Goal: Task Accomplishment & Management: Manage account settings

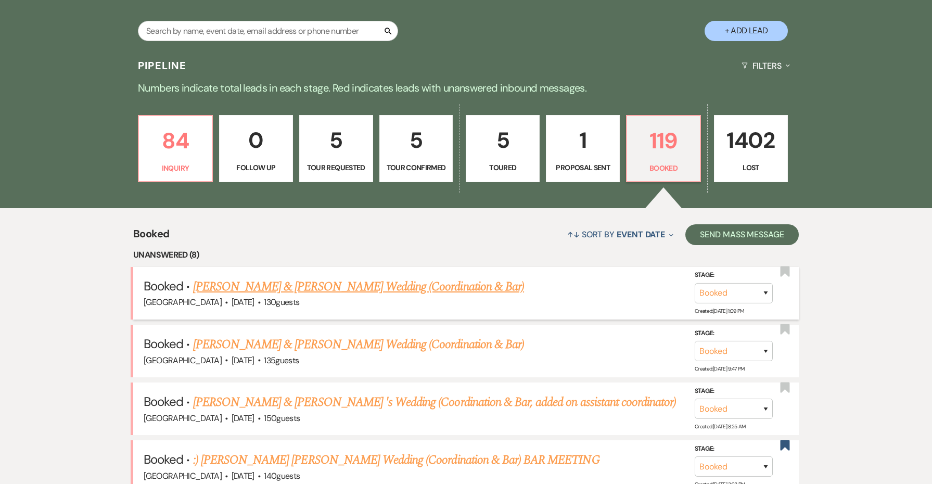
click at [457, 288] on link "[PERSON_NAME] & [PERSON_NAME] Wedding (Coordination & Bar)" at bounding box center [358, 286] width 331 height 19
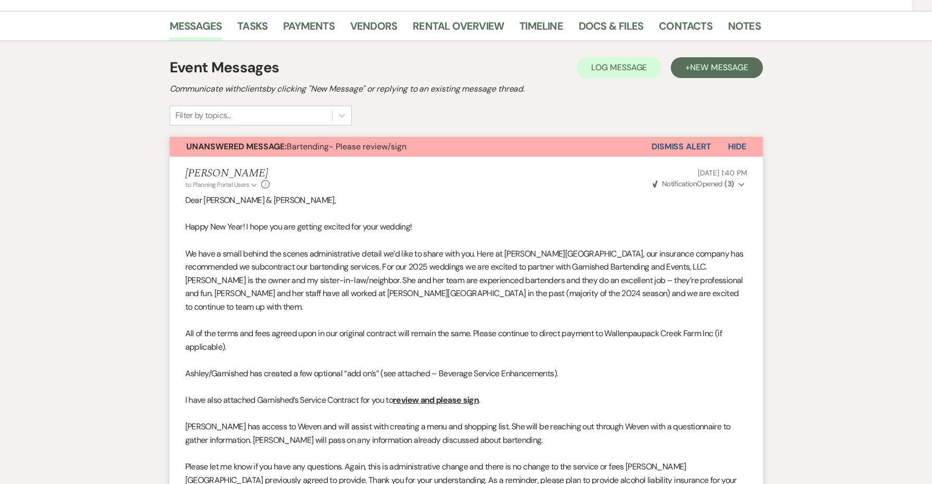
scroll to position [179, 0]
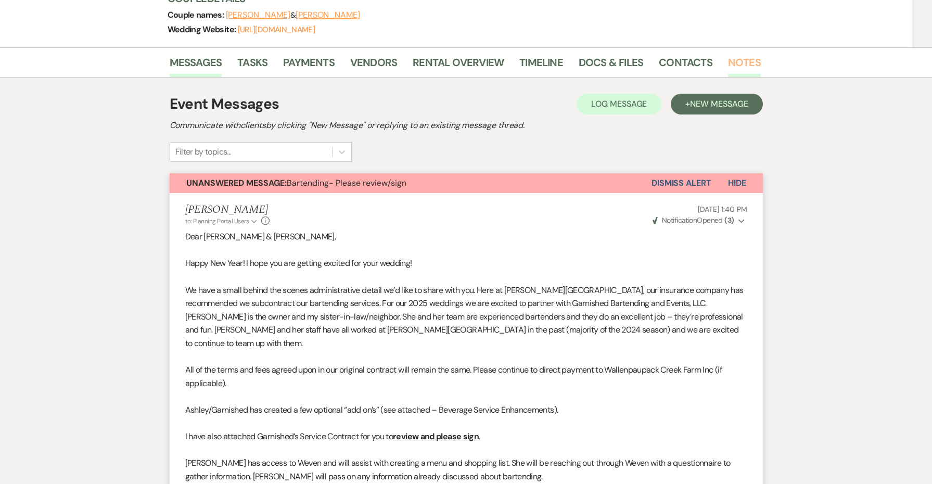
click at [741, 60] on link "Notes" at bounding box center [744, 65] width 33 height 23
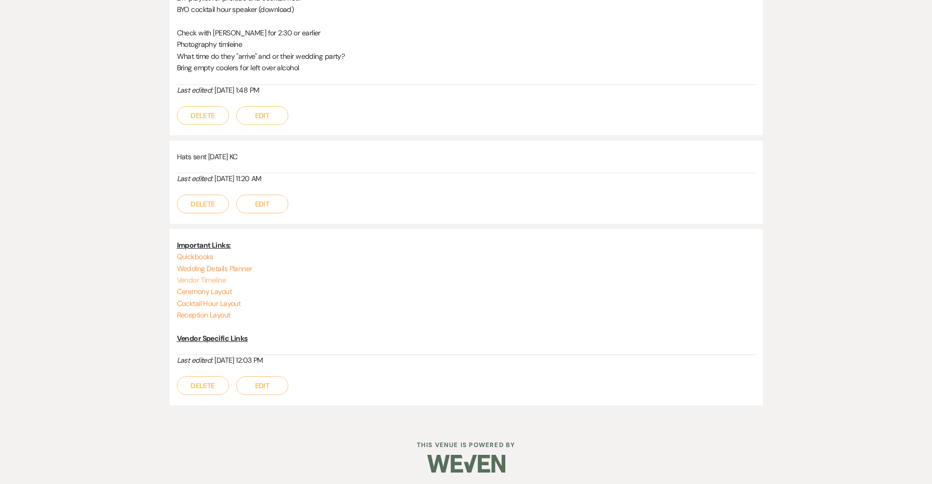
scroll to position [336, 0]
click at [206, 278] on link "Vendor Timeline" at bounding box center [201, 280] width 49 height 9
click at [210, 287] on link "Ceremony Layout" at bounding box center [204, 291] width 55 height 9
click at [217, 302] on link "Cocktail Hour Layout" at bounding box center [209, 303] width 64 height 9
click at [188, 313] on link "Reception Layout" at bounding box center [204, 315] width 54 height 9
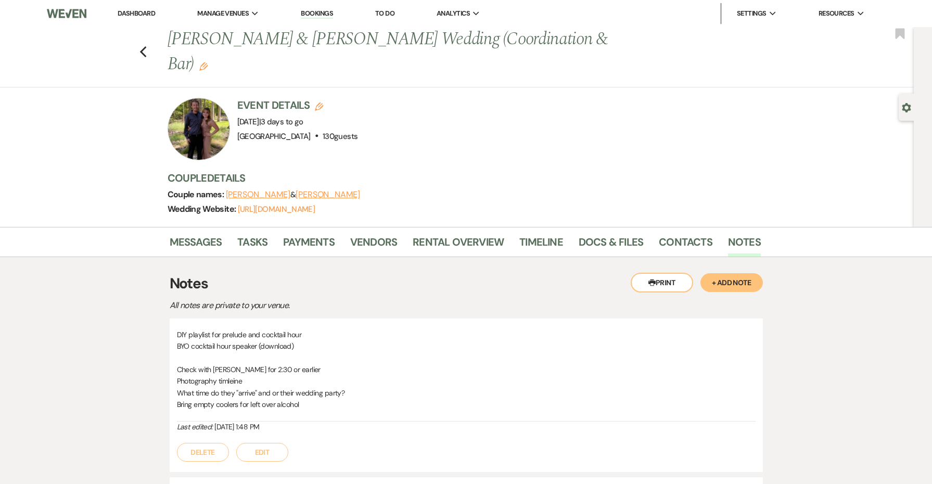
scroll to position [0, 0]
click at [131, 15] on link "Dashboard" at bounding box center [136, 13] width 37 height 9
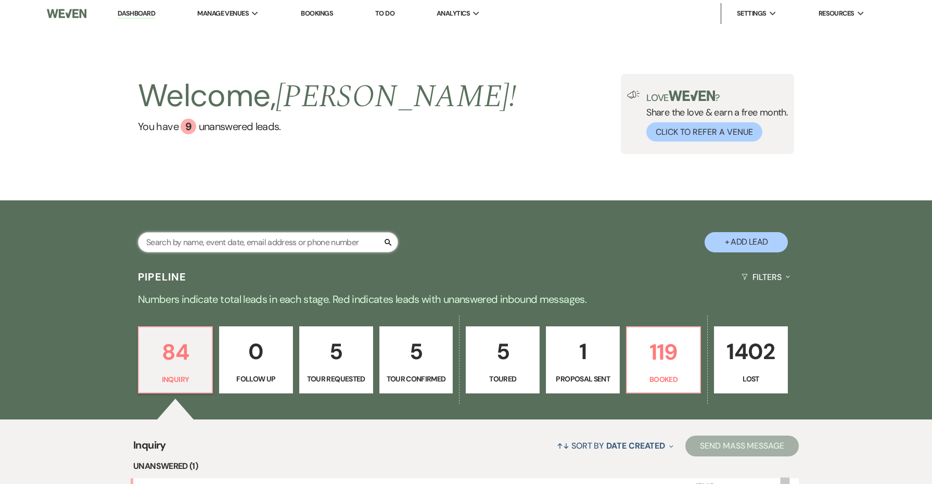
click at [279, 242] on input "text" at bounding box center [268, 242] width 260 height 20
type input "[PERSON_NAME]"
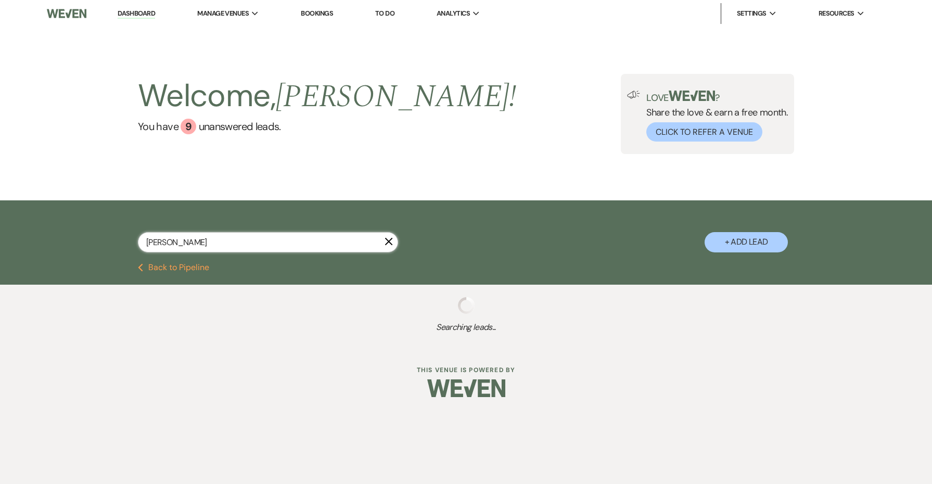
select select "8"
select select "4"
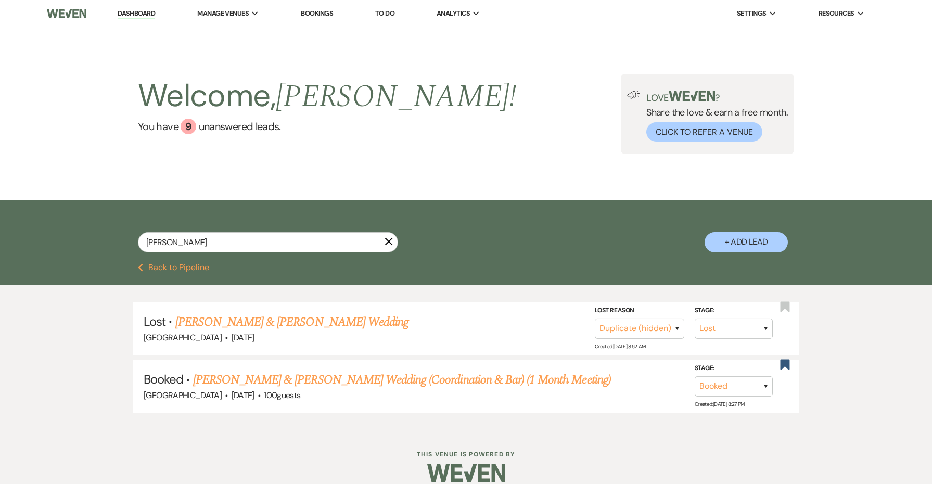
type input "[PERSON_NAME]"
select select "8"
select select "4"
type input "[PERSON_NAME]"
click at [354, 375] on link "[PERSON_NAME] & [PERSON_NAME] Wedding (Coordination & Bar) (1 Month Meeting)" at bounding box center [402, 379] width 418 height 19
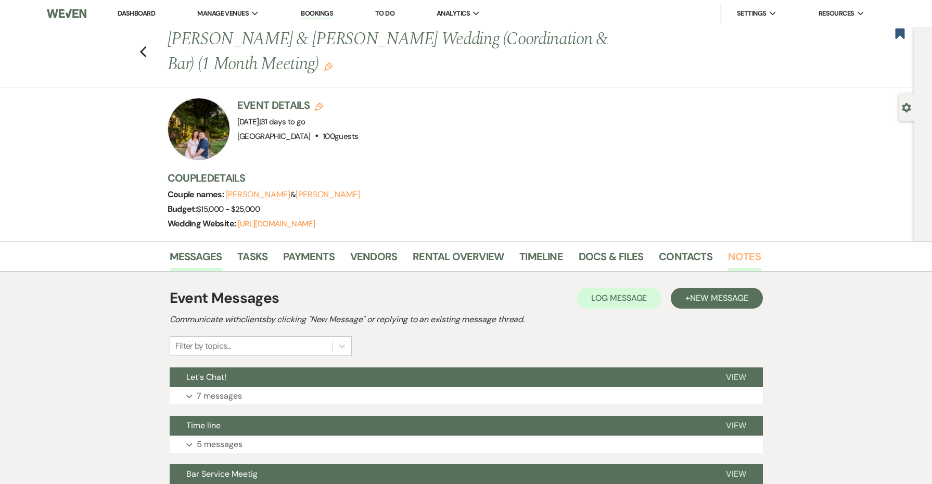
click at [732, 253] on link "Notes" at bounding box center [744, 259] width 33 height 23
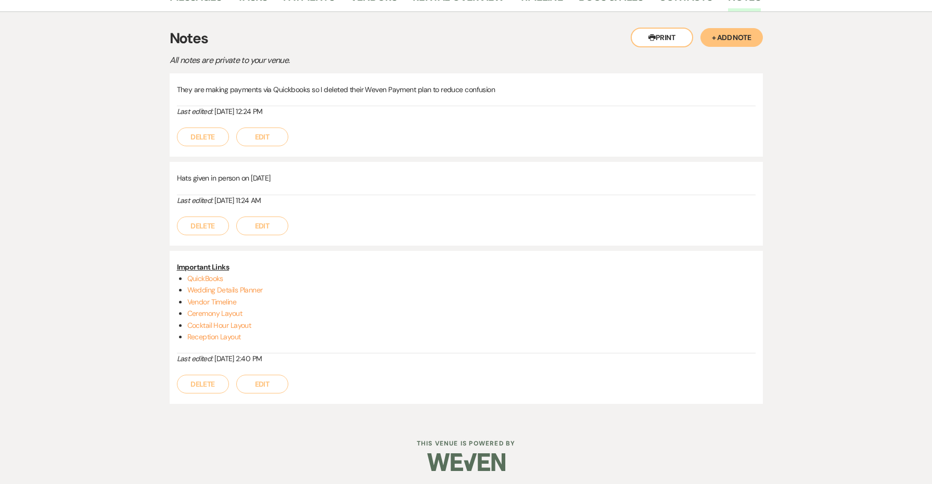
scroll to position [259, 0]
click at [243, 288] on link "Wedding Details Planner" at bounding box center [224, 290] width 75 height 9
click at [228, 300] on link "Vendor Timeline" at bounding box center [211, 302] width 49 height 9
click at [232, 309] on link "Ceremony Layout" at bounding box center [214, 313] width 55 height 9
click at [231, 321] on link "Cocktail Hour Layout" at bounding box center [219, 325] width 64 height 9
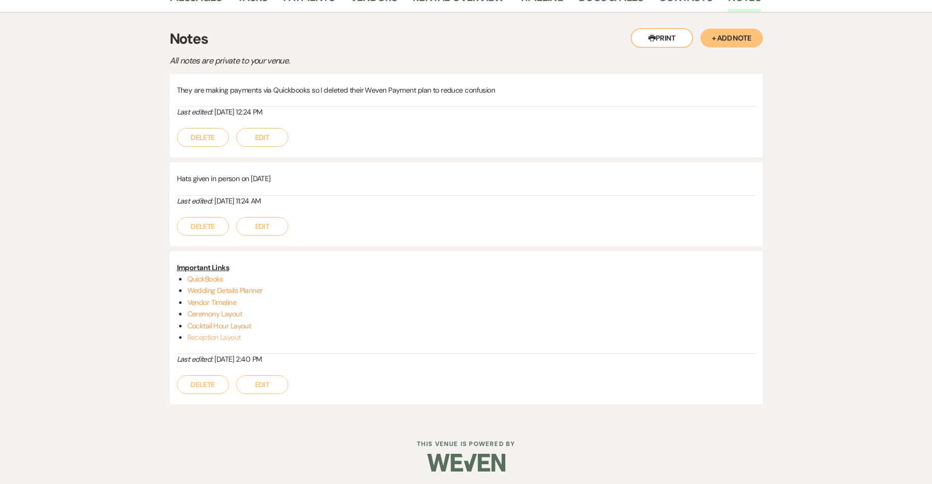
click at [217, 338] on link "Reception Layout" at bounding box center [214, 336] width 54 height 9
click at [302, 303] on li "Vendor Timeline" at bounding box center [471, 301] width 568 height 11
click at [741, 35] on button "+ Add Note" at bounding box center [731, 38] width 62 height 19
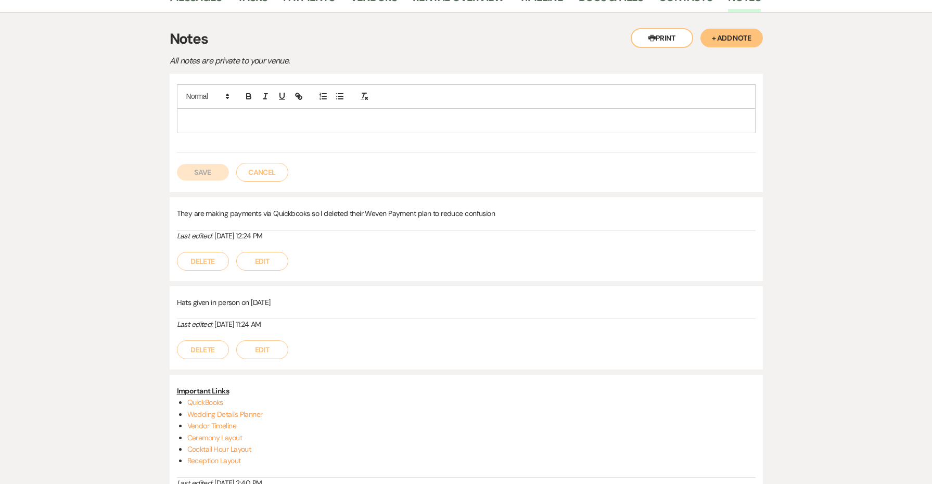
click at [275, 124] on div at bounding box center [465, 121] width 577 height 24
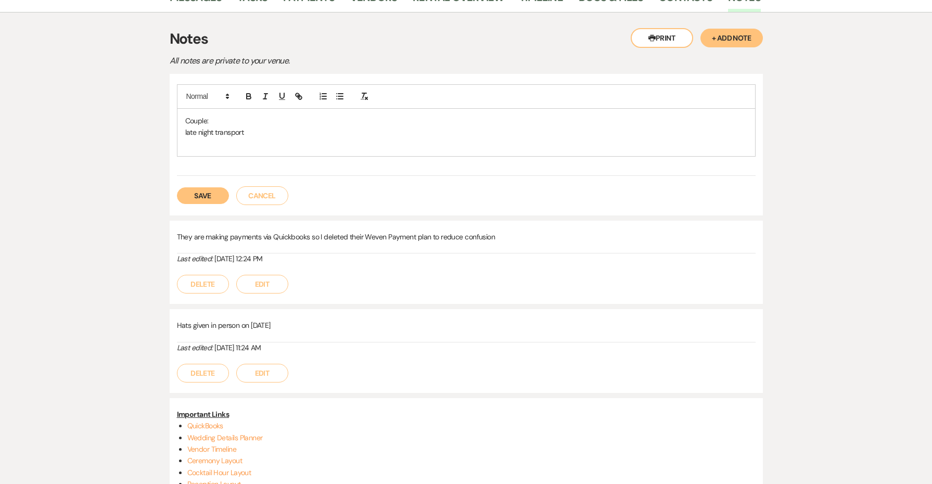
click at [290, 134] on p "late night transport" at bounding box center [466, 131] width 562 height 11
click at [214, 193] on button "Save" at bounding box center [203, 195] width 52 height 17
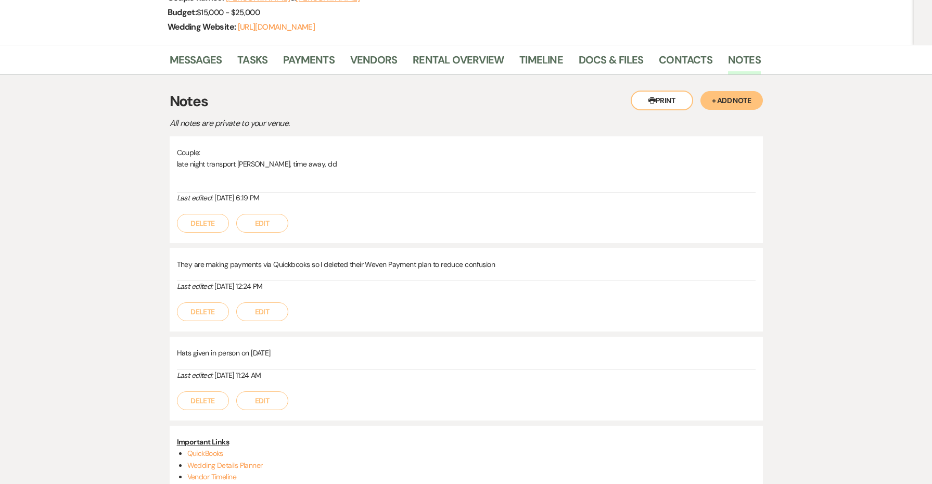
scroll to position [132, 0]
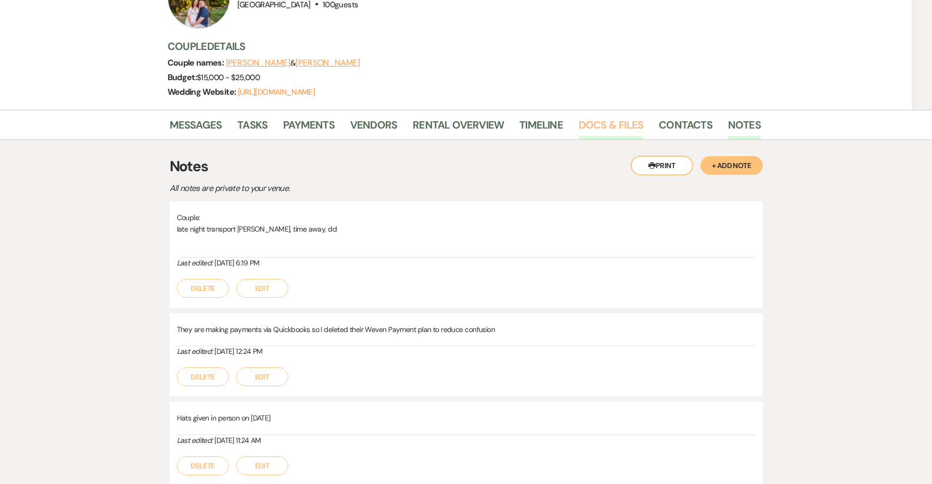
click at [582, 122] on link "Docs & Files" at bounding box center [610, 128] width 64 height 23
